Goal: Information Seeking & Learning: Learn about a topic

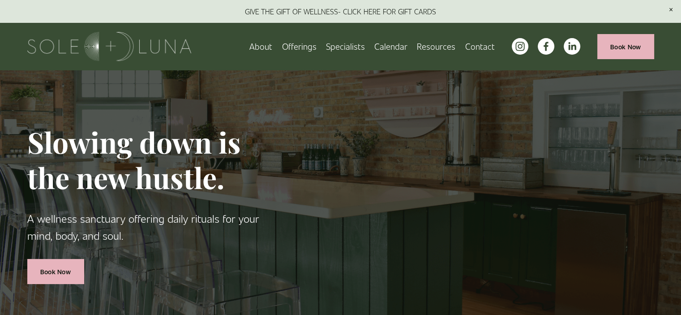
click at [304, 45] on span "Offerings" at bounding box center [299, 46] width 34 height 14
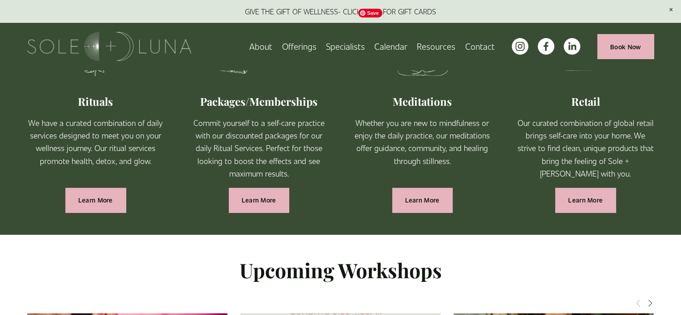
scroll to position [582, 0]
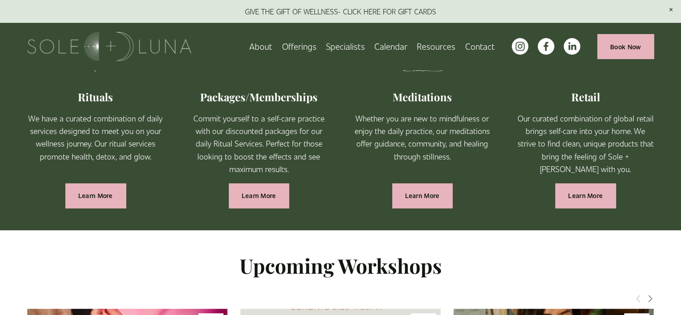
click at [105, 197] on link "Learn More" at bounding box center [95, 195] width 60 height 25
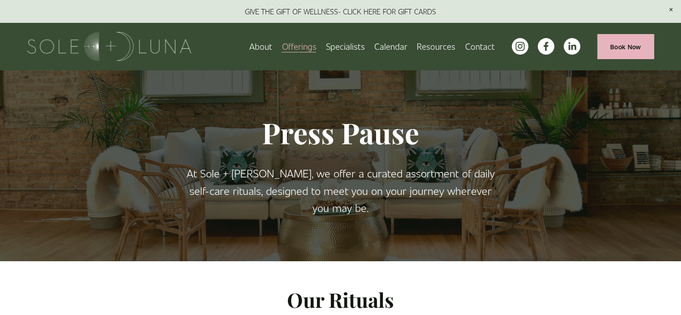
click at [266, 48] on link "About" at bounding box center [261, 47] width 23 height 16
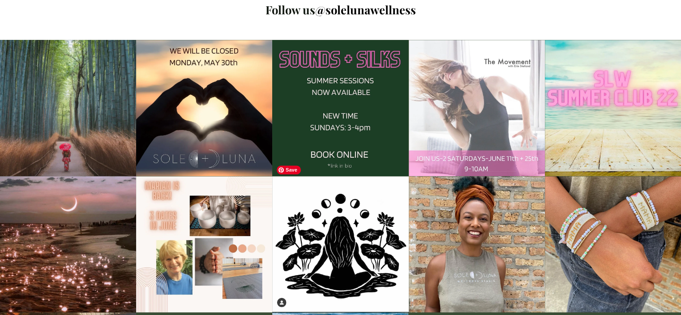
scroll to position [1165, 0]
